Goal: Task Accomplishment & Management: Complete application form

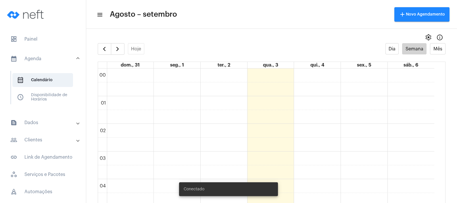
scroll to position [417, 0]
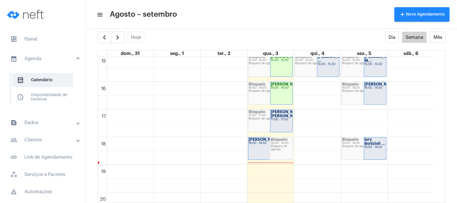
click at [214, 12] on mat-toolbar-row "menu Agosto – setembro add Novo Agendamento" at bounding box center [271, 14] width 371 height 18
click at [118, 36] on span "button" at bounding box center [117, 37] width 7 height 7
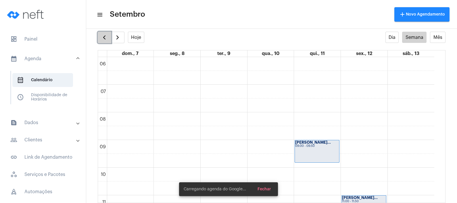
click at [98, 35] on button "button" at bounding box center [105, 38] width 14 height 12
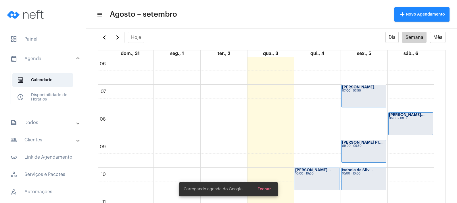
click at [230, 18] on mat-toolbar-row "menu Agosto – setembro add Novo Agendamento" at bounding box center [271, 14] width 371 height 18
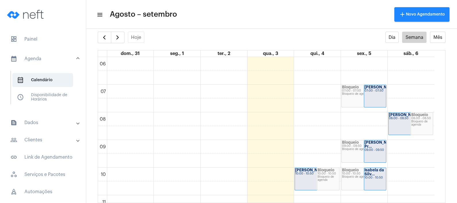
click at [230, 18] on mat-toolbar-row "menu Agosto – setembro add Novo Agendamento" at bounding box center [271, 14] width 371 height 18
click at [118, 39] on span "button" at bounding box center [117, 37] width 7 height 7
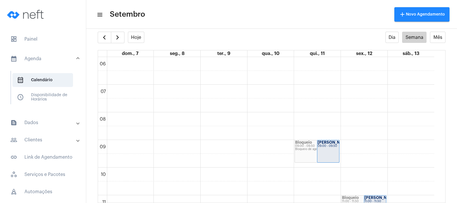
click at [267, 20] on mat-toolbar-row "menu Setembro add Novo Agendamento" at bounding box center [271, 14] width 371 height 18
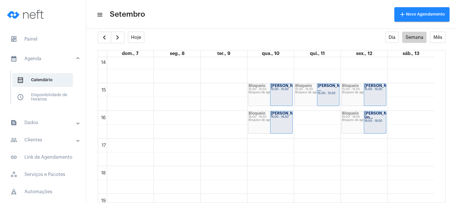
scroll to position [403, 0]
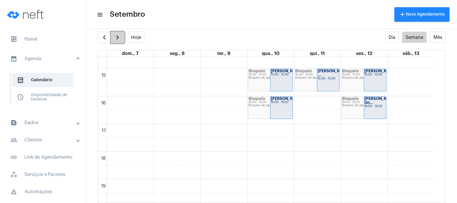
click at [121, 37] on span "button" at bounding box center [117, 37] width 7 height 7
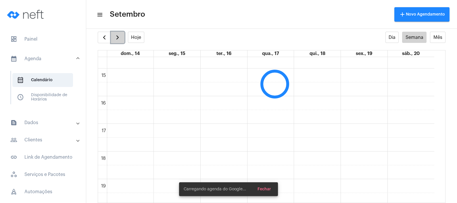
scroll to position [166, 0]
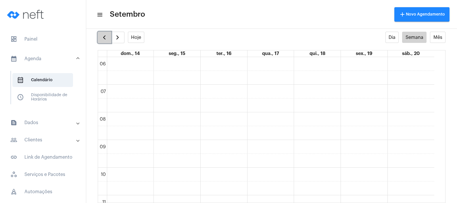
click at [105, 39] on span "button" at bounding box center [104, 37] width 7 height 7
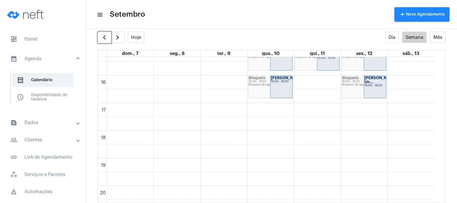
scroll to position [426, 0]
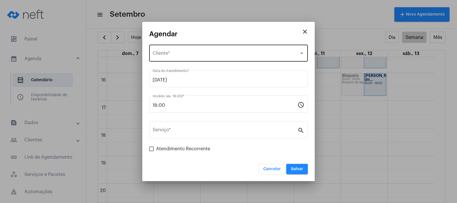
click at [218, 51] on div "Selecione o Cliente Cliente *" at bounding box center [229, 52] width 152 height 18
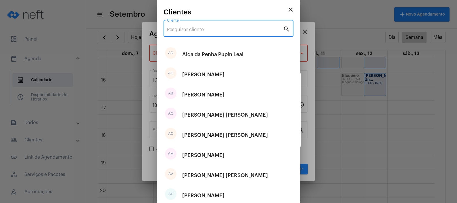
click at [234, 28] on input "Cliente" at bounding box center [225, 29] width 116 height 5
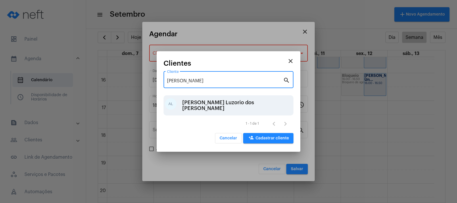
type input "[PERSON_NAME]"
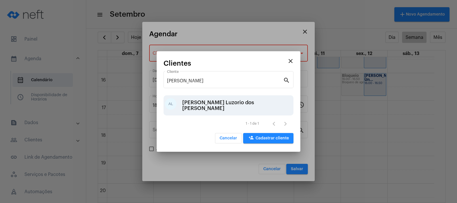
click at [212, 105] on div "[PERSON_NAME] Luzorio dos [PERSON_NAME]" at bounding box center [237, 105] width 110 height 17
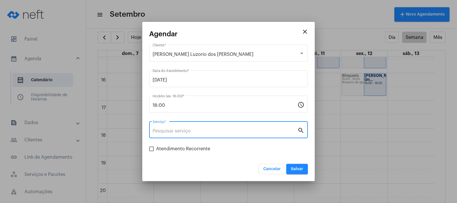
click at [201, 129] on input "Serviço *" at bounding box center [225, 130] width 145 height 5
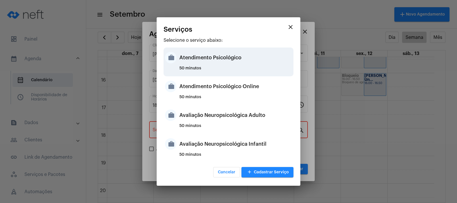
click at [245, 61] on div "Atendimento Psicológico" at bounding box center [235, 57] width 113 height 17
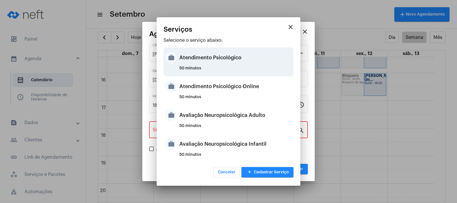
type input "Atendimento Psicológico"
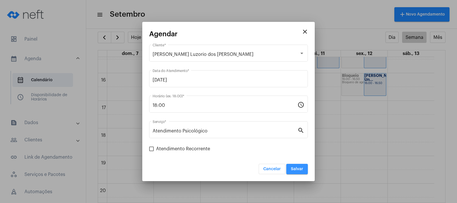
click at [300, 167] on span "Salvar" at bounding box center [297, 169] width 12 height 4
